Goal: Transaction & Acquisition: Purchase product/service

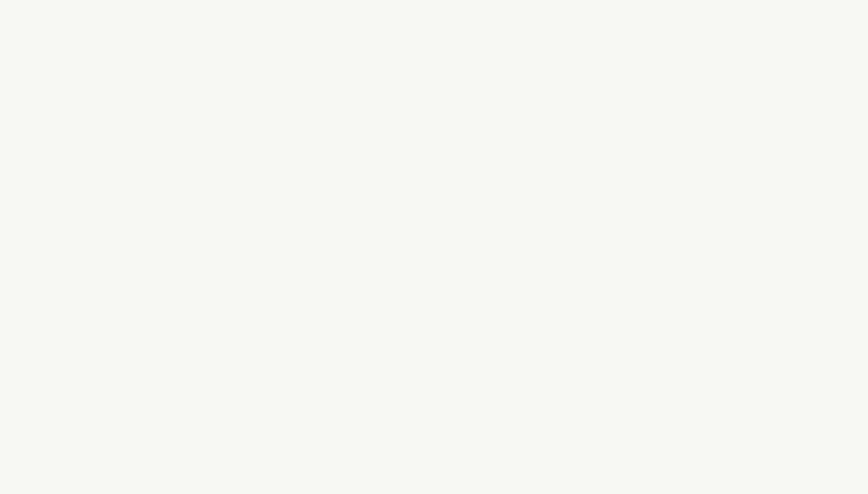
select select "FR"
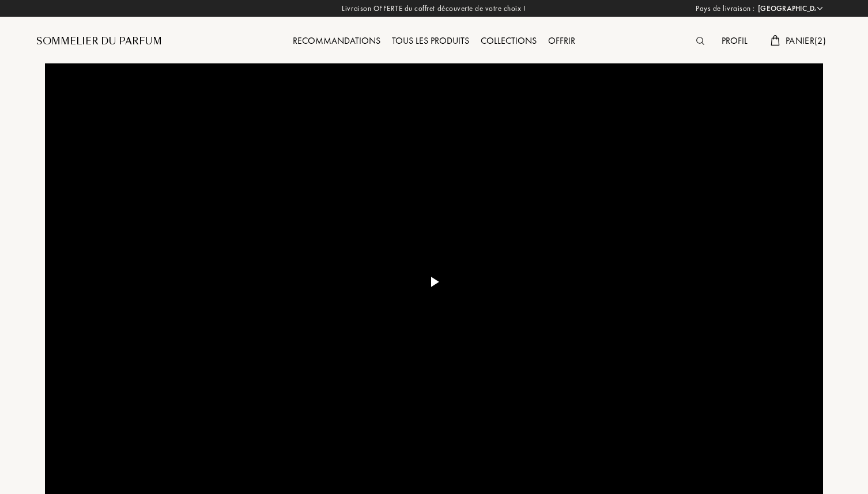
select select "FR"
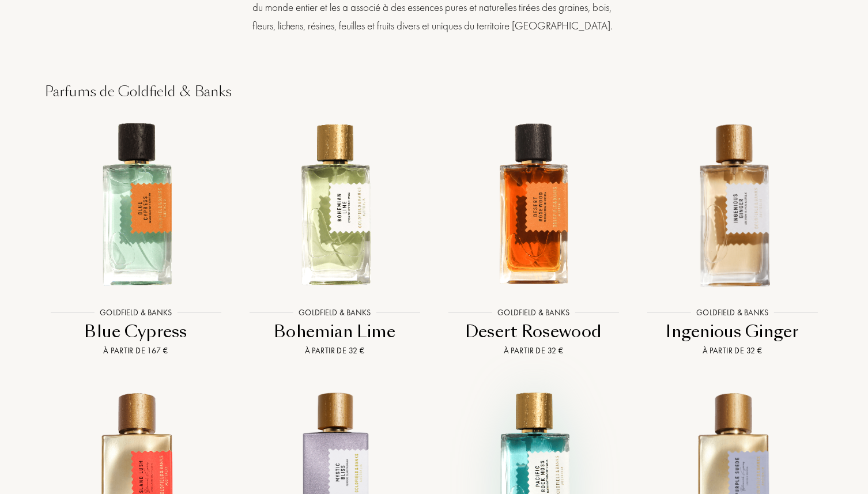
scroll to position [1019, 0]
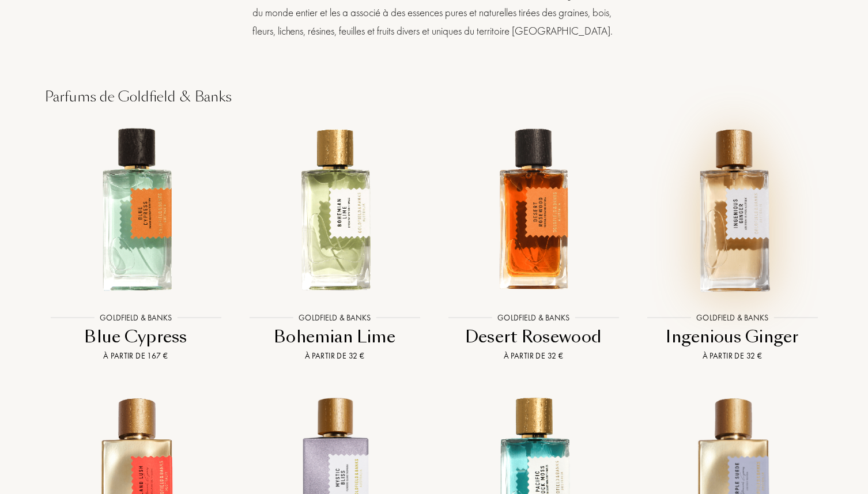
click at [714, 210] on img at bounding box center [731, 209] width 179 height 179
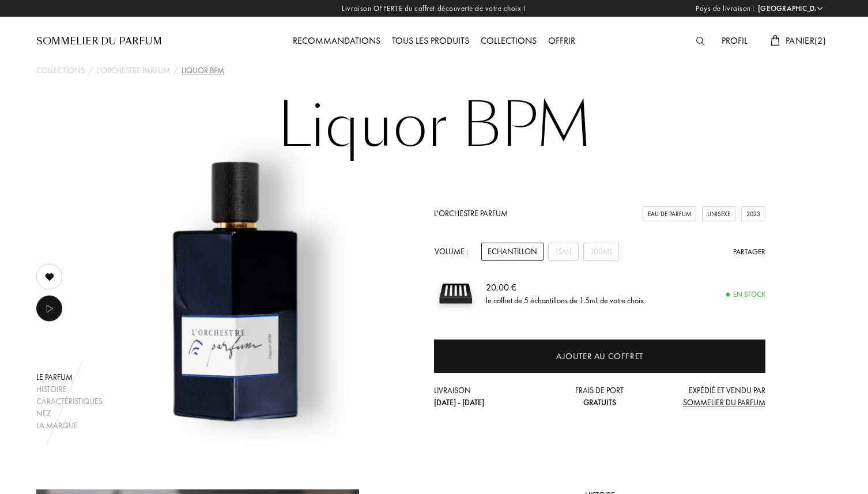
select select "FR"
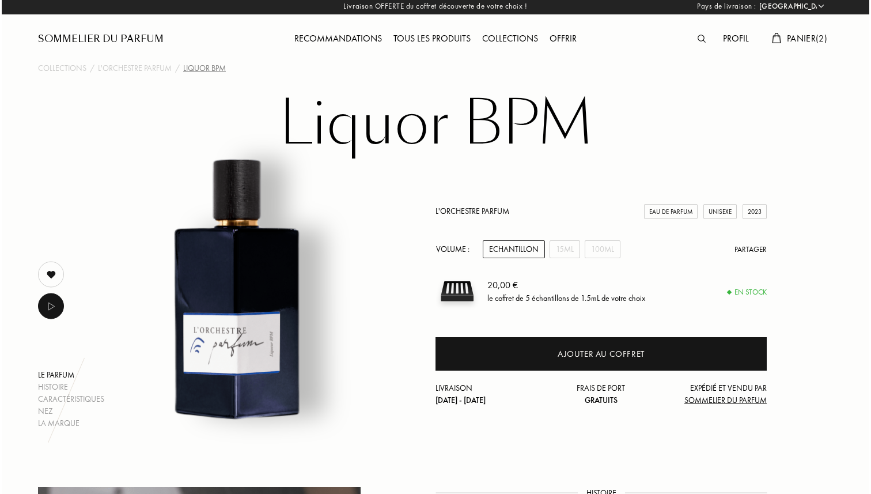
scroll to position [6, 0]
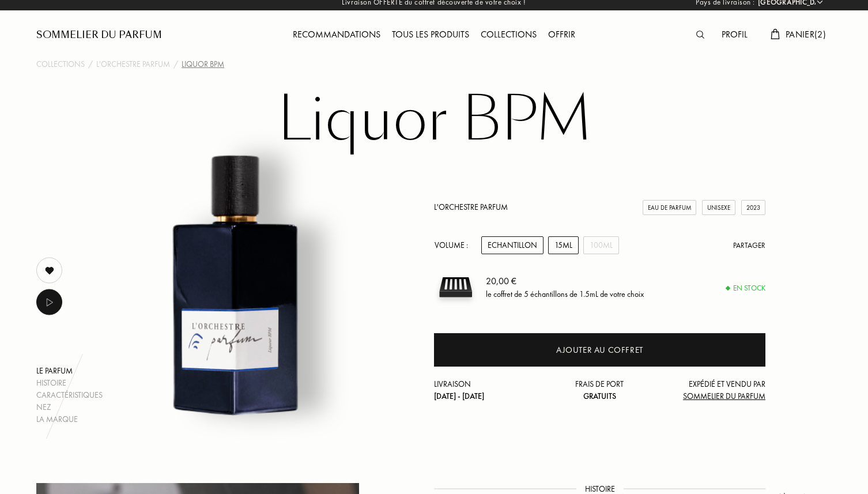
click at [560, 245] on div "15mL" at bounding box center [563, 245] width 31 height 18
click at [806, 33] on span "Panier ( 2 )" at bounding box center [805, 34] width 40 height 12
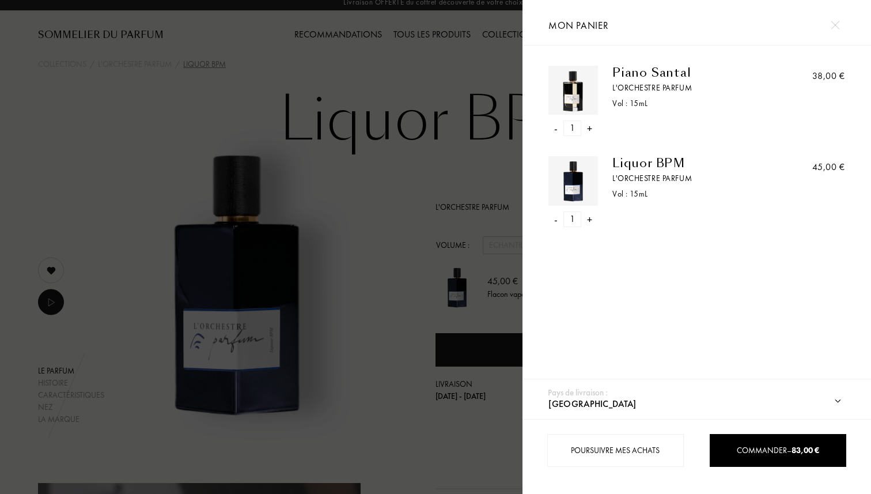
click at [697, 429] on div "Poursuivre mes achats Commander – 83,00 €" at bounding box center [697, 456] width 349 height 75
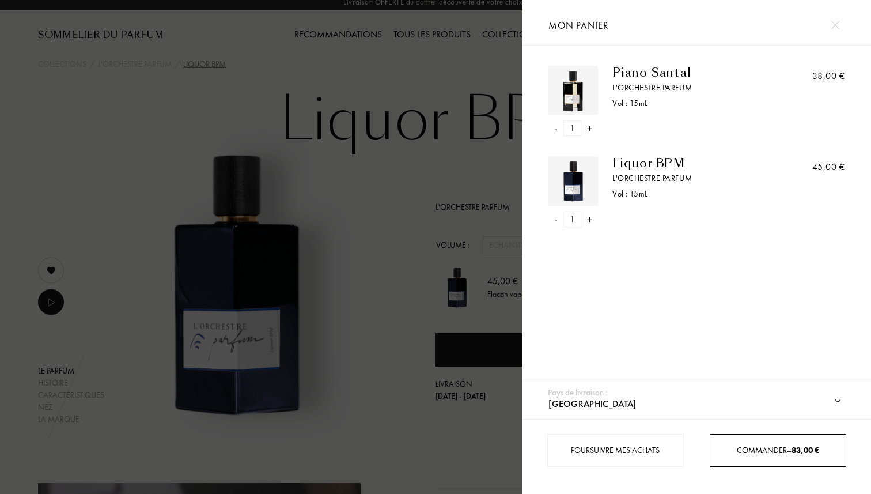
click at [792, 451] on span "Commander – 83,00 €" at bounding box center [778, 450] width 82 height 10
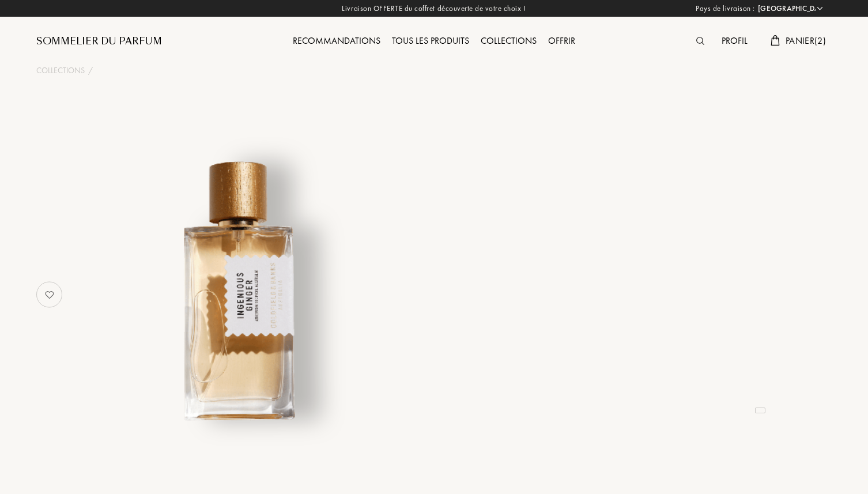
select select "FR"
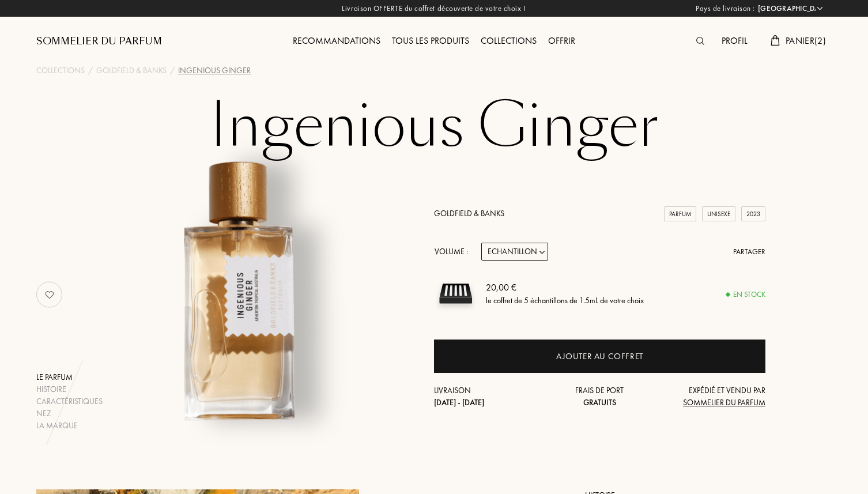
click at [530, 252] on select "Echantillon 10mL 50mL 100mL" at bounding box center [514, 252] width 67 height 18
select select "1"
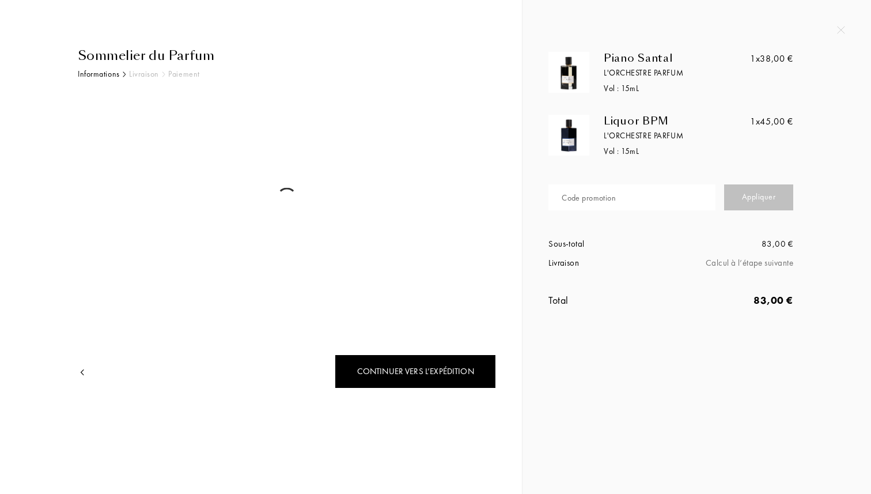
select select "FR"
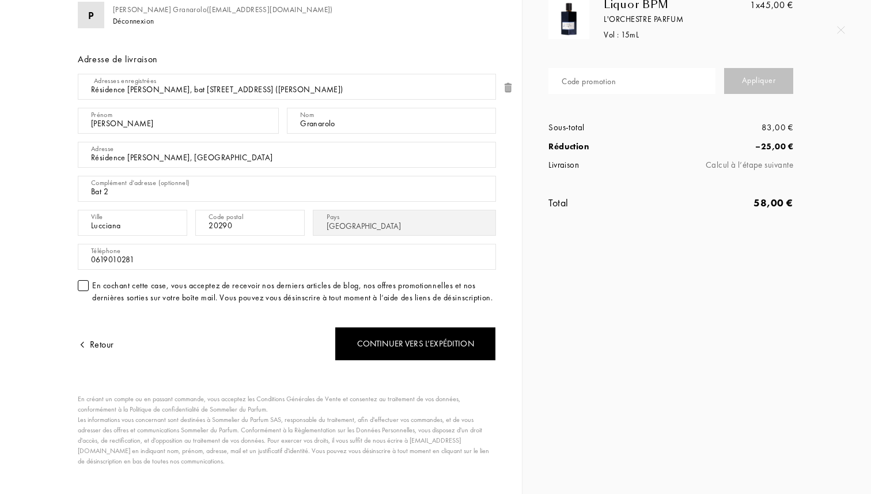
scroll to position [134, 0]
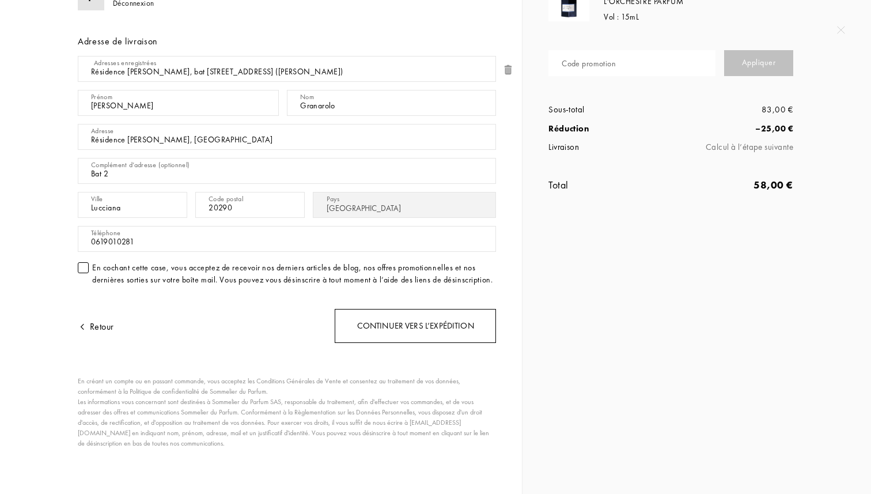
click at [381, 330] on div "Continuer vers l’expédition" at bounding box center [415, 326] width 161 height 34
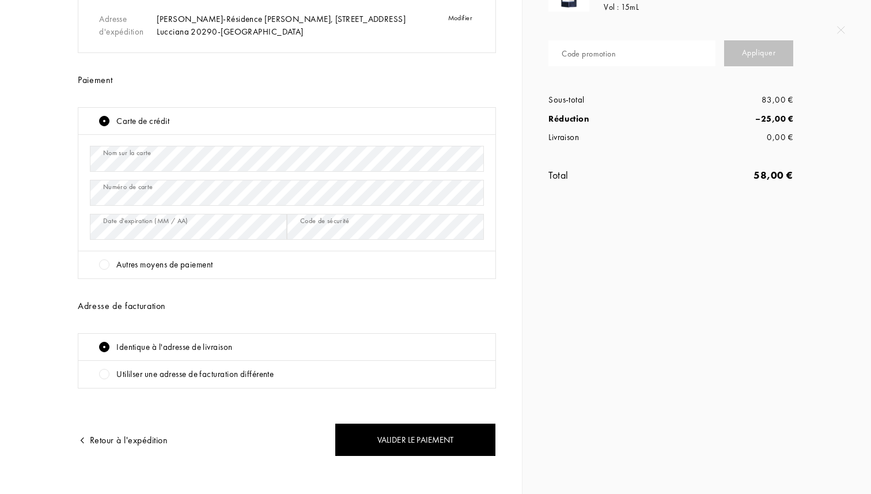
scroll to position [157, 0]
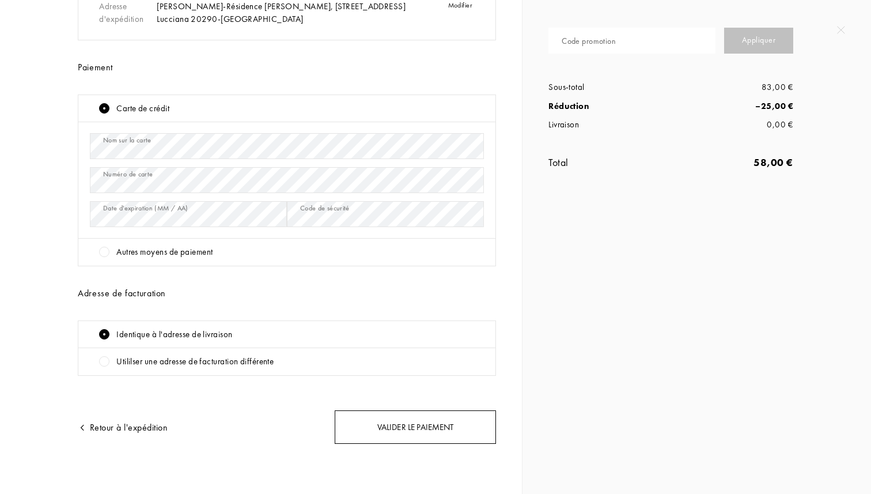
click at [362, 432] on div "Valider le paiement" at bounding box center [415, 427] width 161 height 34
